Goal: Task Accomplishment & Management: Use online tool/utility

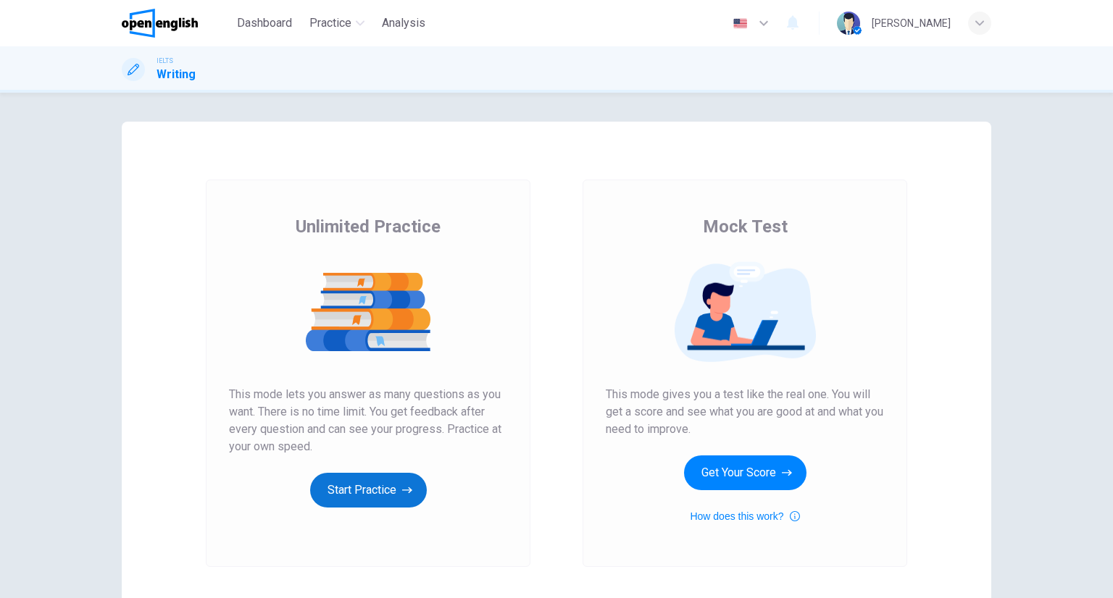
click at [394, 503] on button "Start Practice" at bounding box center [368, 490] width 117 height 35
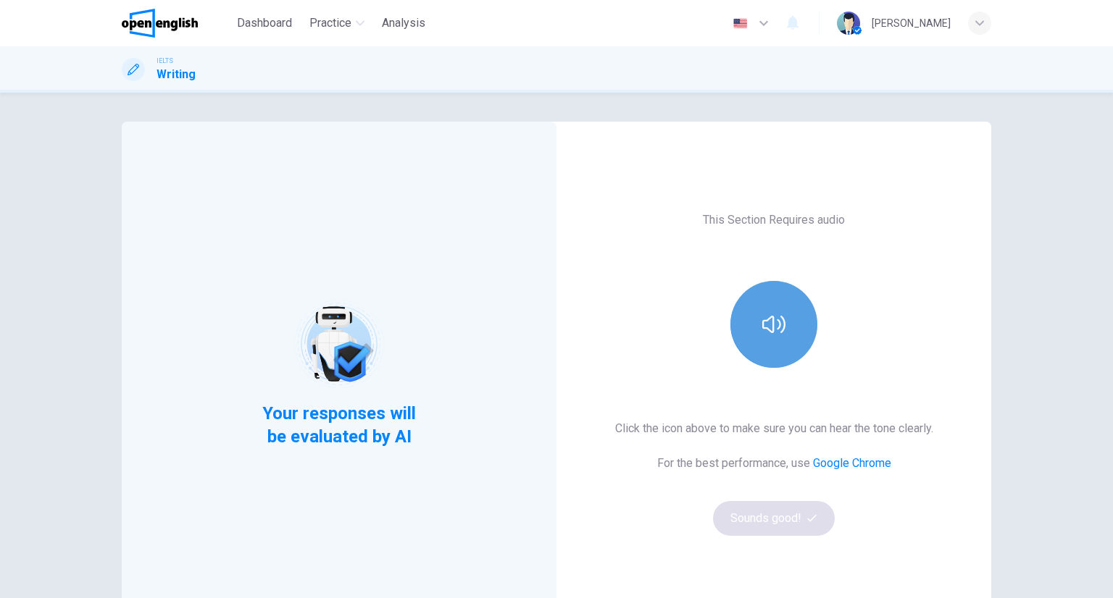
click at [763, 334] on icon "button" at bounding box center [773, 324] width 23 height 23
click at [764, 334] on icon "button" at bounding box center [773, 324] width 23 height 23
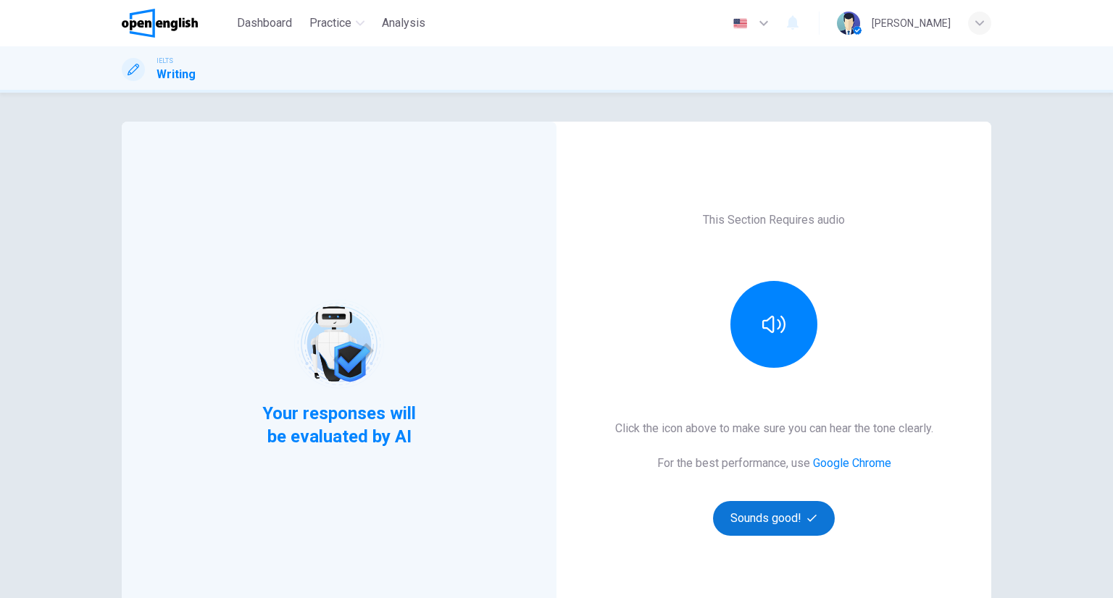
click at [820, 522] on button "Sounds good!" at bounding box center [774, 518] width 122 height 35
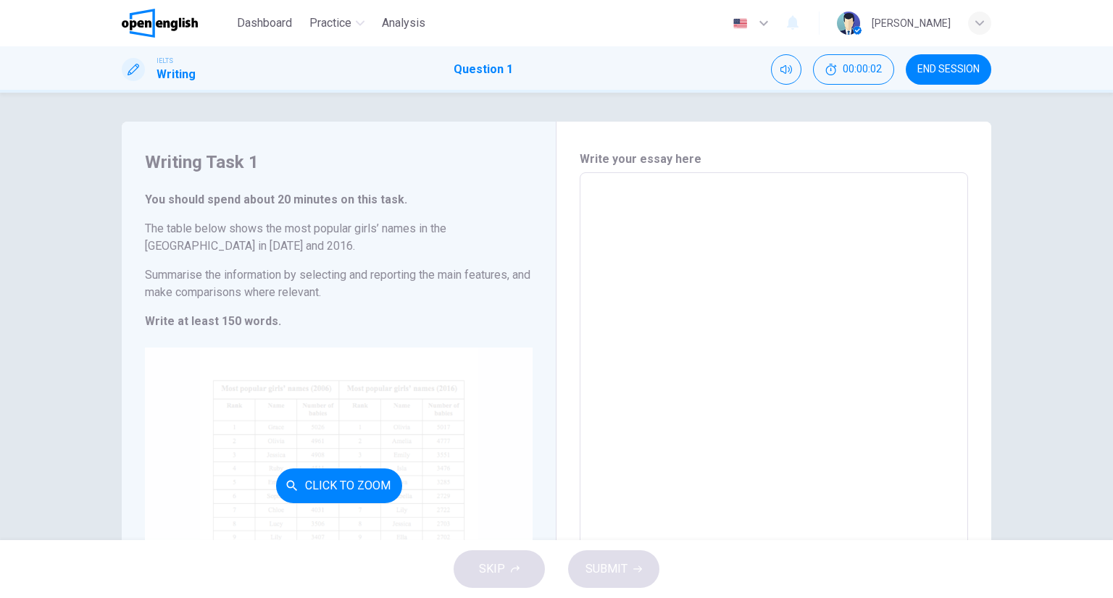
click at [406, 445] on div "Click to Zoom" at bounding box center [339, 486] width 388 height 276
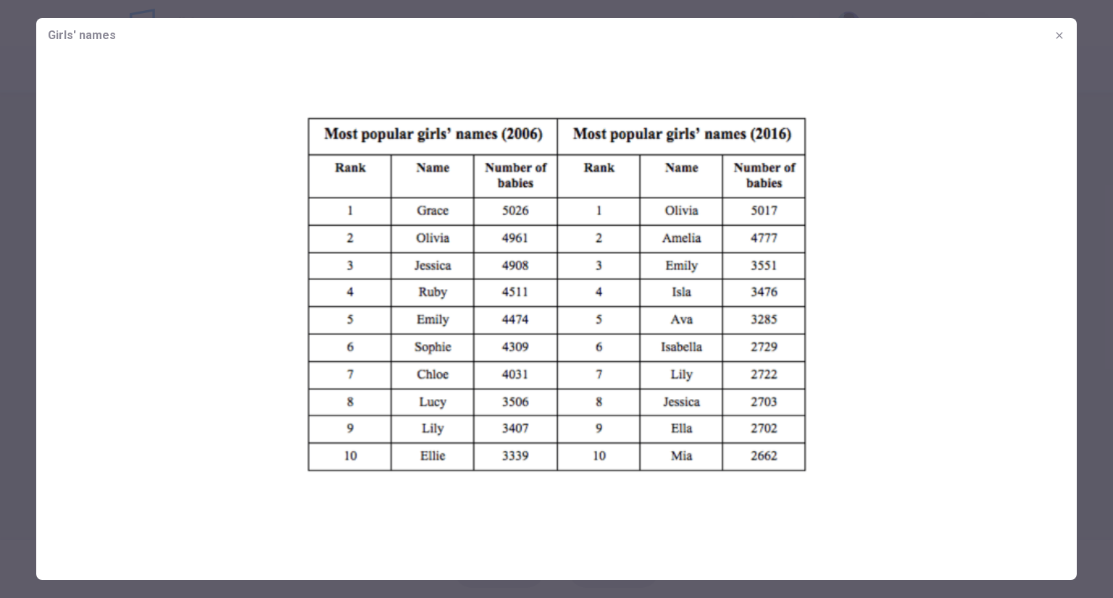
click at [1098, 53] on div at bounding box center [556, 299] width 1113 height 598
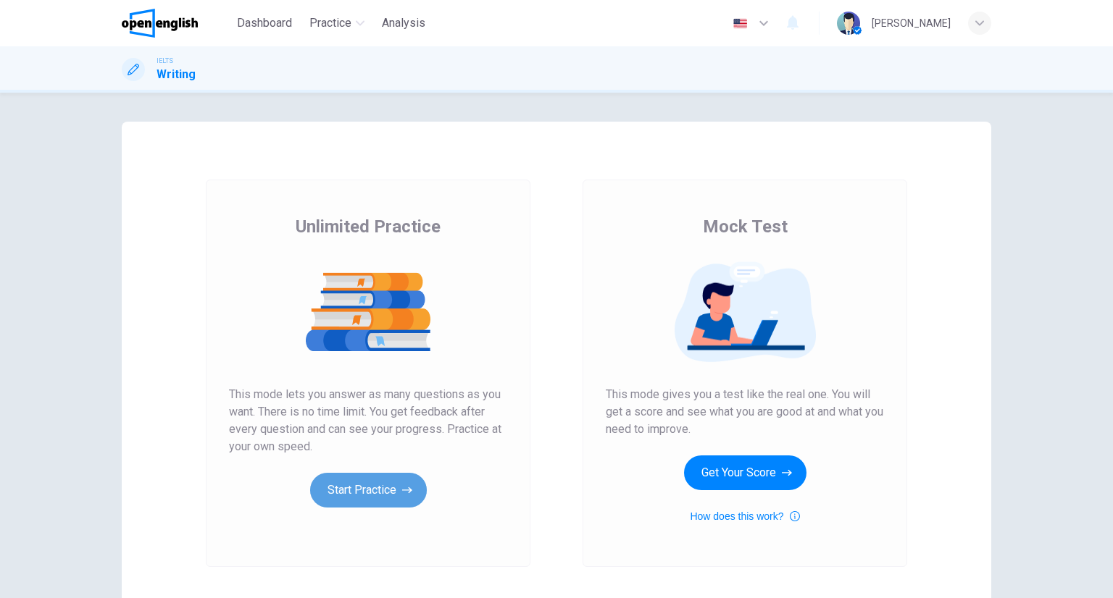
click at [412, 497] on button "Start Practice" at bounding box center [368, 490] width 117 height 35
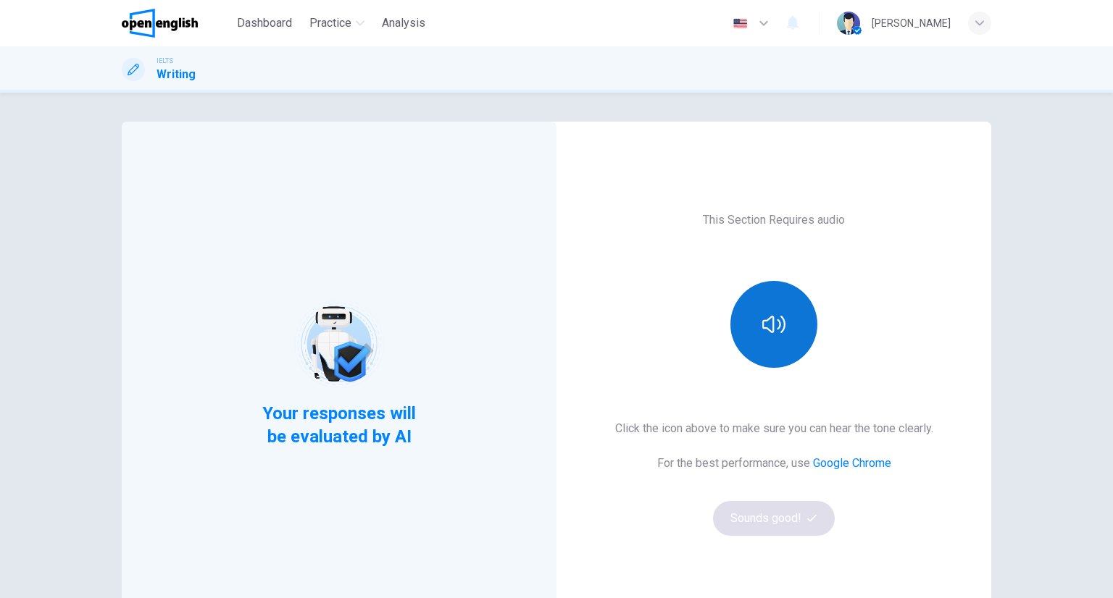
click at [775, 359] on button "button" at bounding box center [773, 324] width 87 height 87
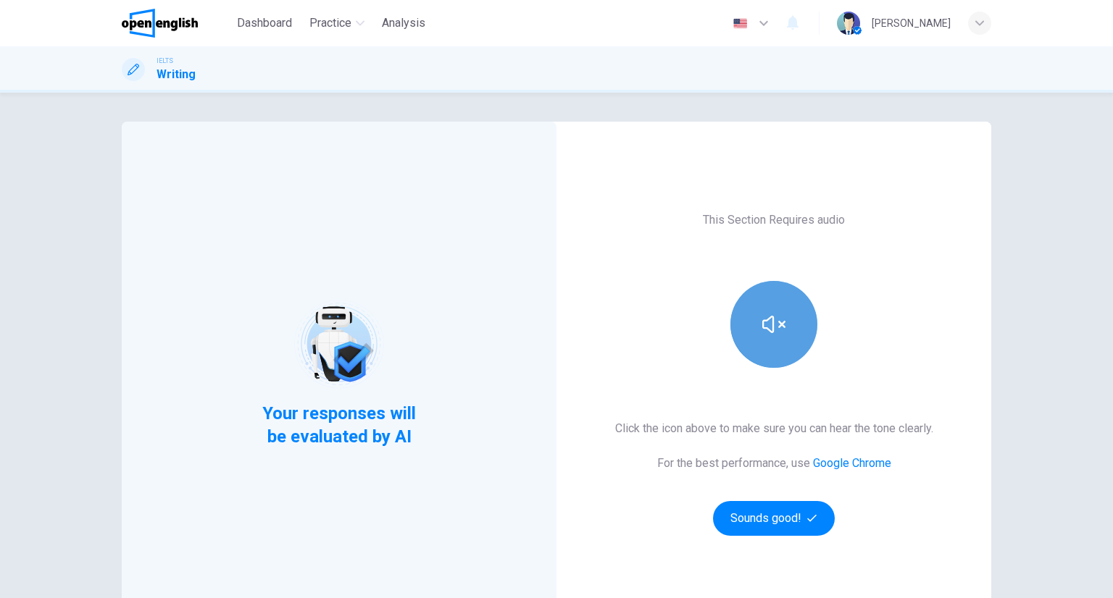
click at [753, 345] on button "button" at bounding box center [773, 324] width 87 height 87
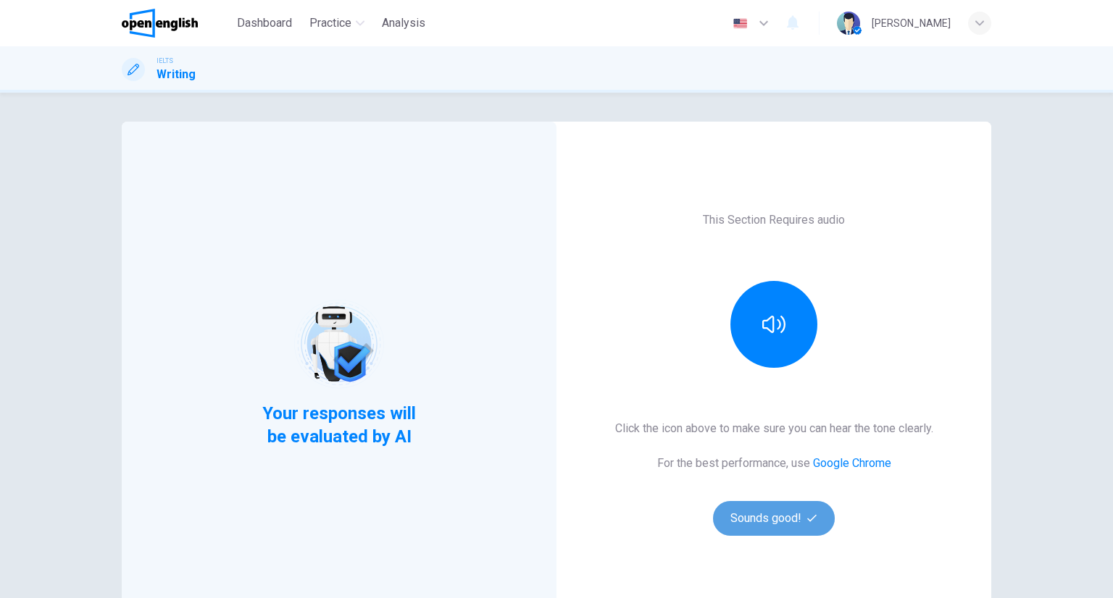
click at [739, 505] on button "Sounds good!" at bounding box center [774, 518] width 122 height 35
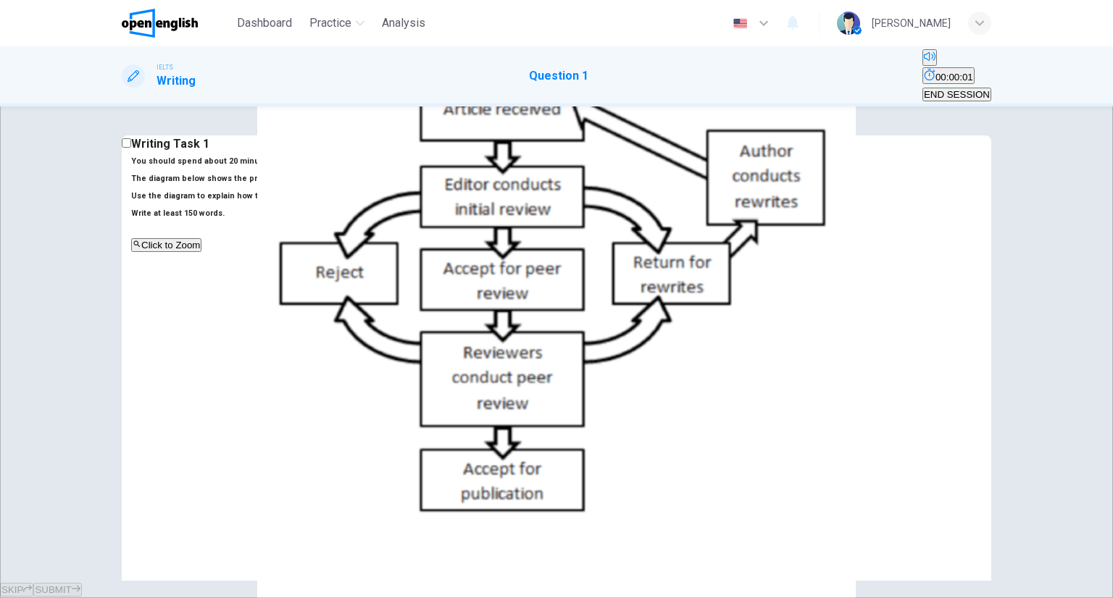
click at [327, 254] on div "Click to Zoom" at bounding box center [358, 244] width 455 height 17
click at [114, 598] on button "button" at bounding box center [113, 607] width 3 height 14
click at [614, 274] on textarea at bounding box center [635, 358] width 99 height 411
click at [464, 254] on div "Click to Zoom" at bounding box center [358, 244] width 455 height 17
click at [1105, 598] on div at bounding box center [556, 598] width 1113 height 0
